Goal: Check status: Check status

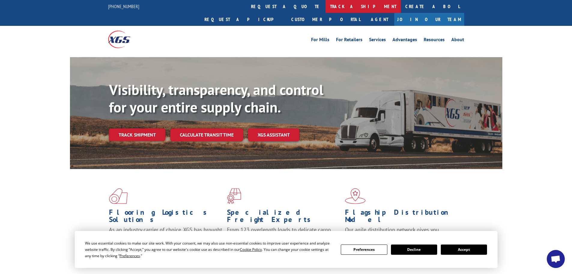
click at [326, 4] on link "track a shipment" at bounding box center [363, 6] width 75 height 13
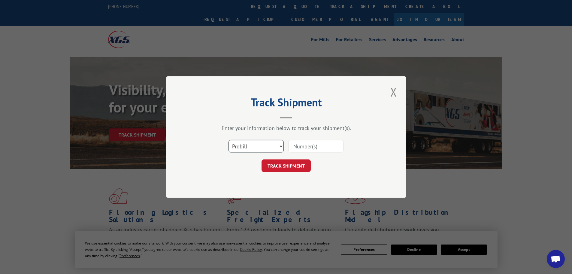
click at [265, 141] on select "Select category... Probill BOL PO" at bounding box center [256, 146] width 55 height 13
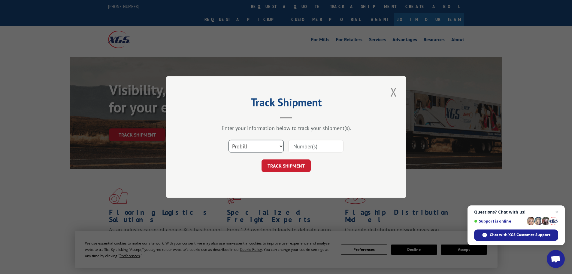
select select "bol"
click at [229, 140] on select "Select category... Probill BOL PO" at bounding box center [256, 146] width 55 height 13
click at [299, 141] on input at bounding box center [315, 146] width 55 height 13
paste input "5953554"
type input "5953554"
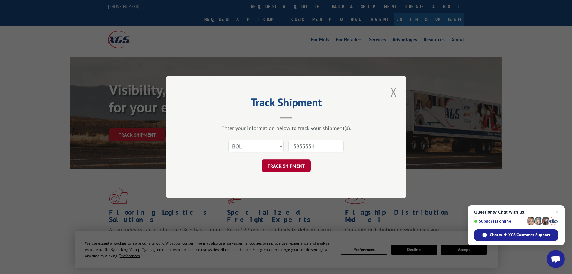
click at [289, 167] on button "TRACK SHIPMENT" at bounding box center [286, 165] width 49 height 13
